Goal: Task Accomplishment & Management: Manage account settings

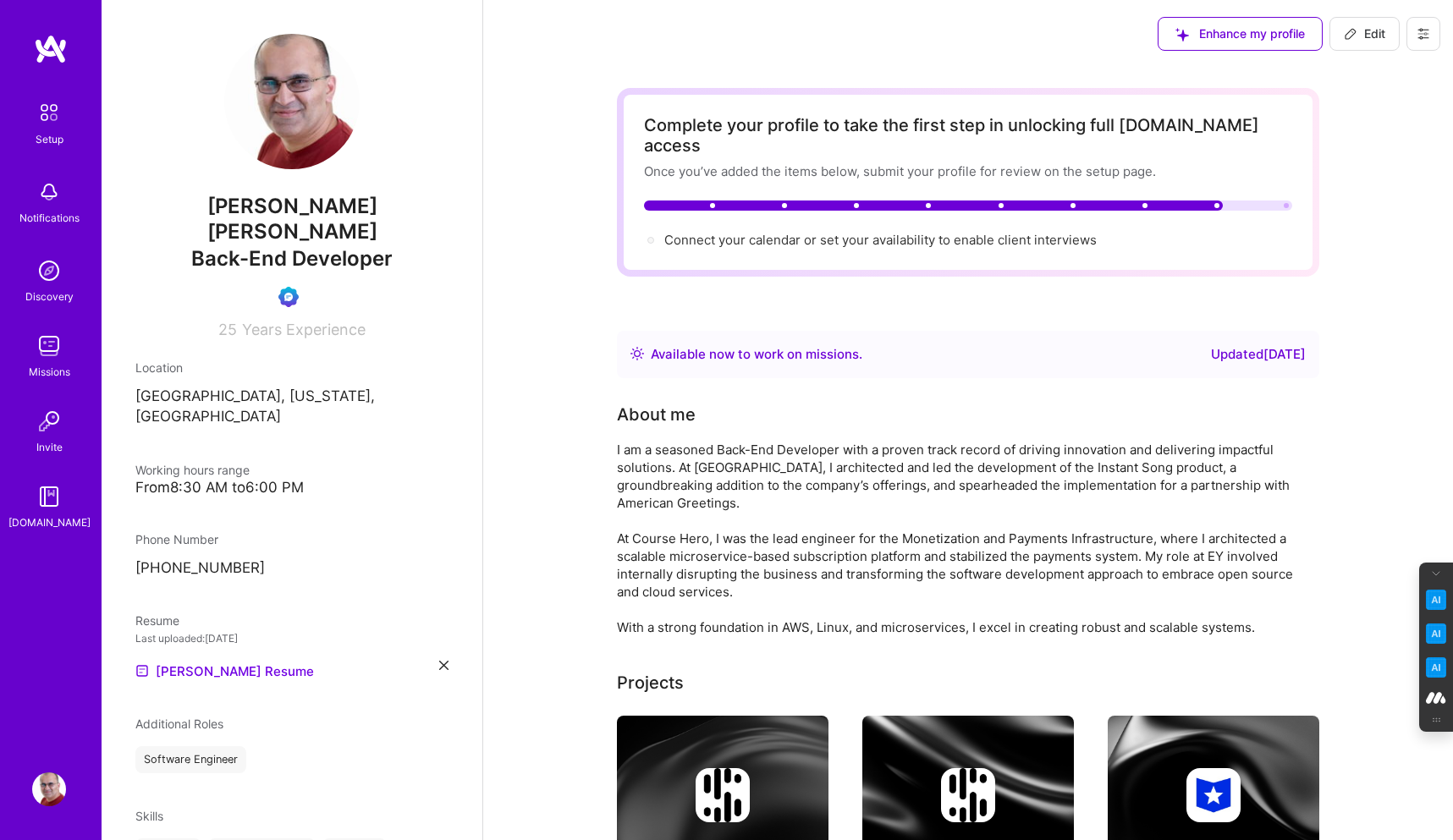
click at [50, 191] on img at bounding box center [49, 192] width 34 height 34
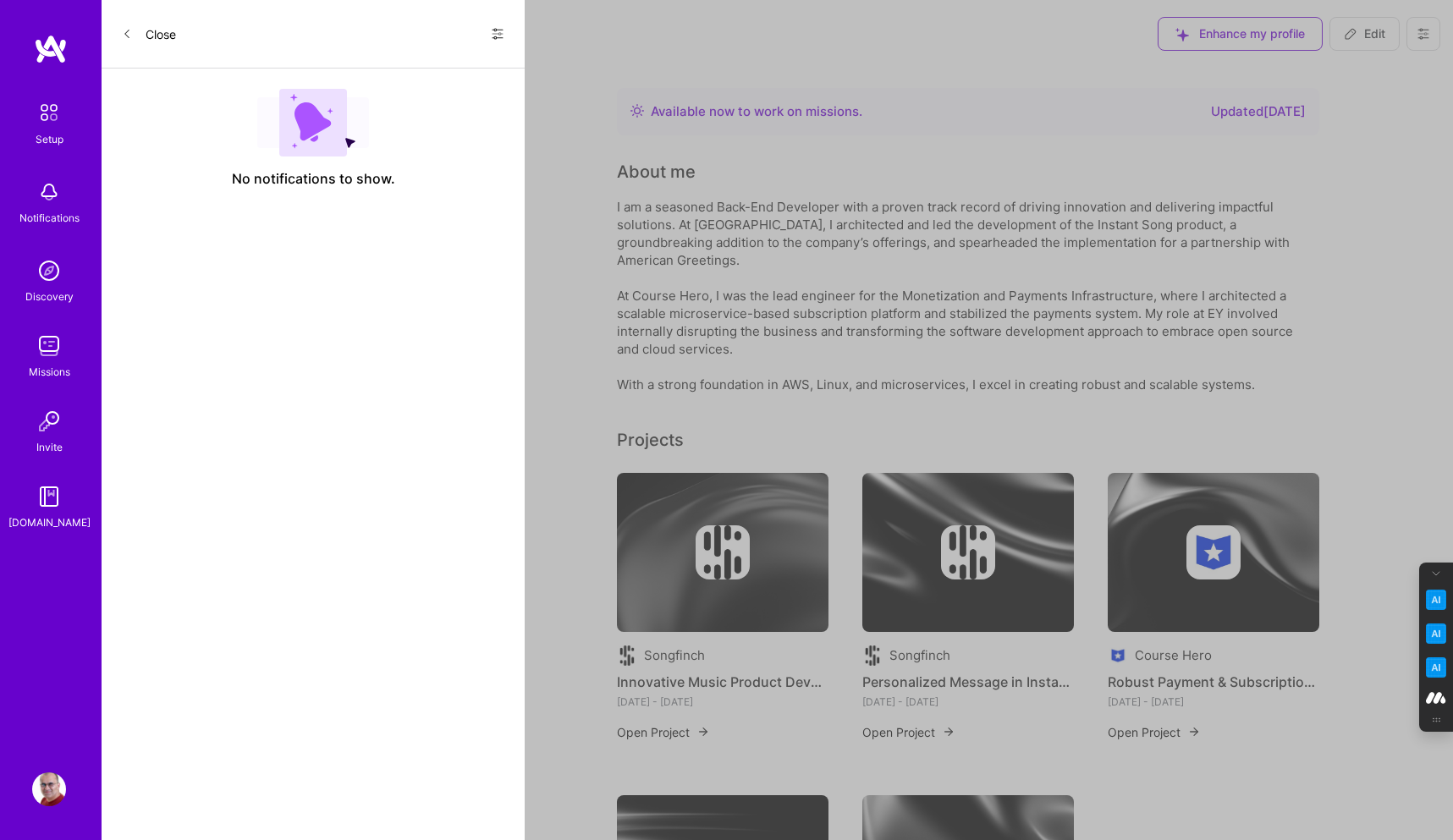
click at [501, 31] on icon at bounding box center [497, 34] width 14 height 14
click at [429, 67] on span "Show all notifications" at bounding box center [379, 68] width 117 height 17
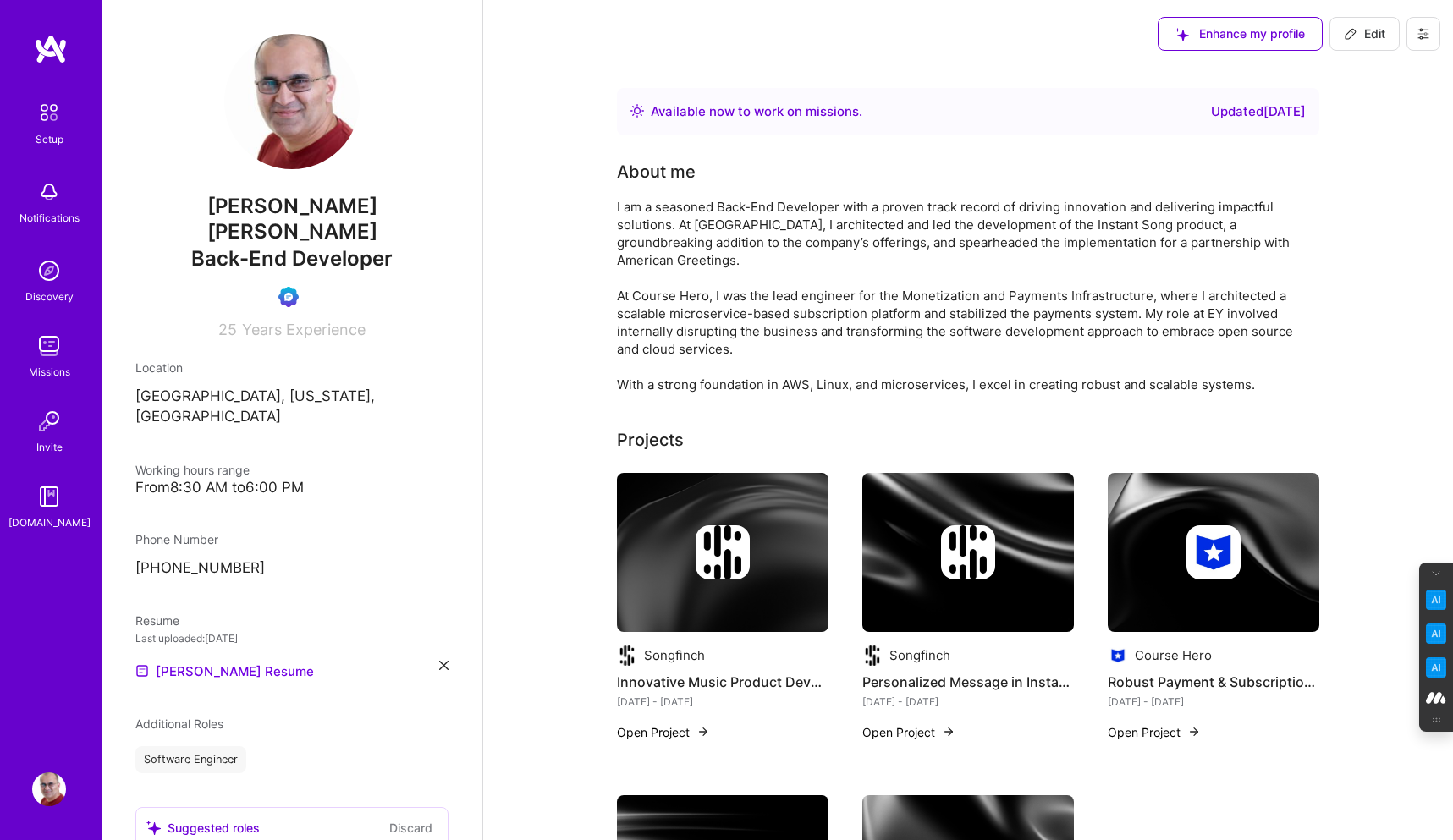
click at [1421, 27] on icon at bounding box center [1423, 34] width 14 height 14
click at [1341, 150] on button "Log Out" at bounding box center [1377, 158] width 127 height 43
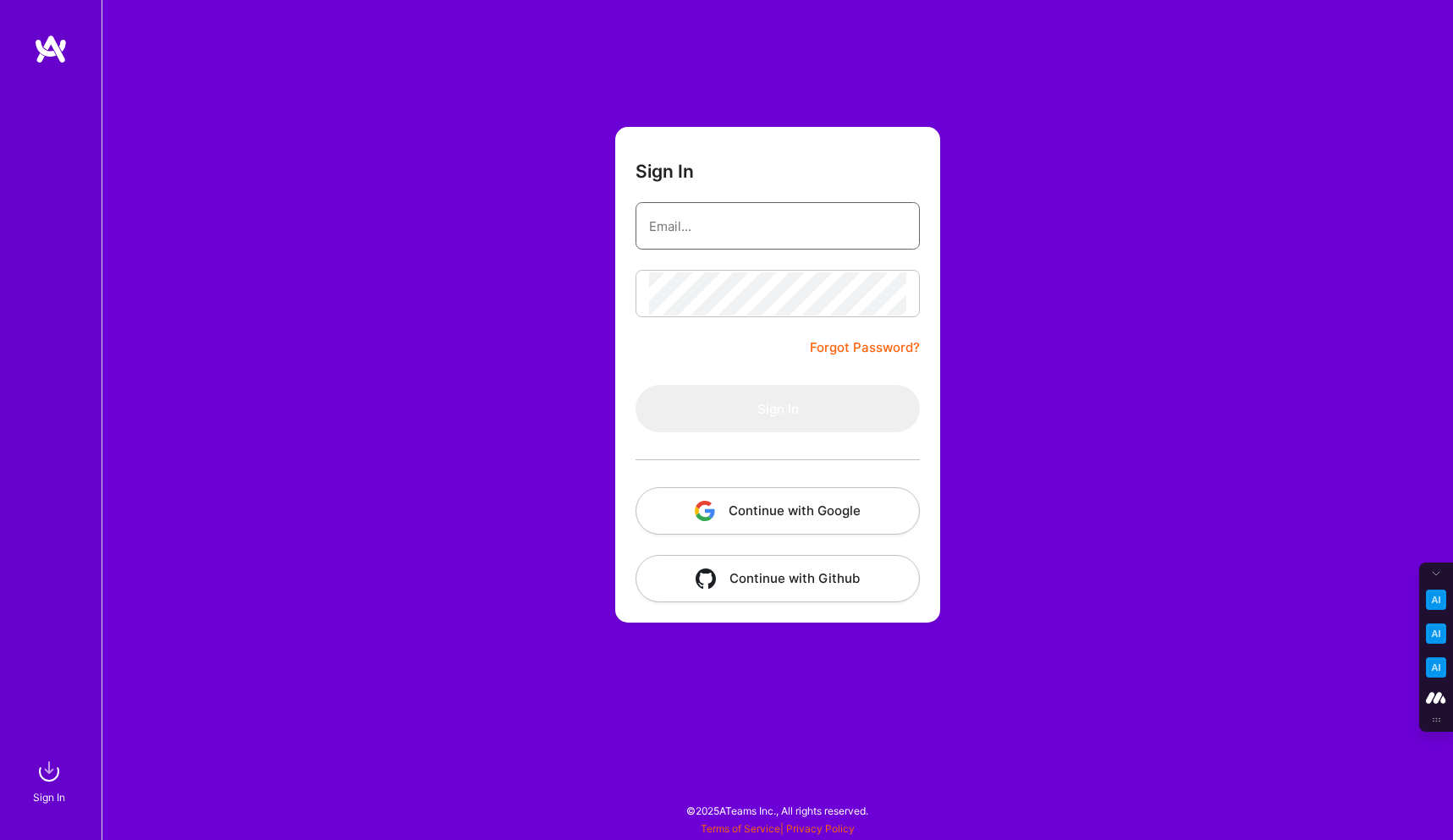
click at [723, 221] on input "email" at bounding box center [777, 226] width 257 height 43
type input "tanya@a.team"
click at [828, 517] on button "Continue with Google" at bounding box center [777, 510] width 285 height 47
